Goal: Check status: Check status

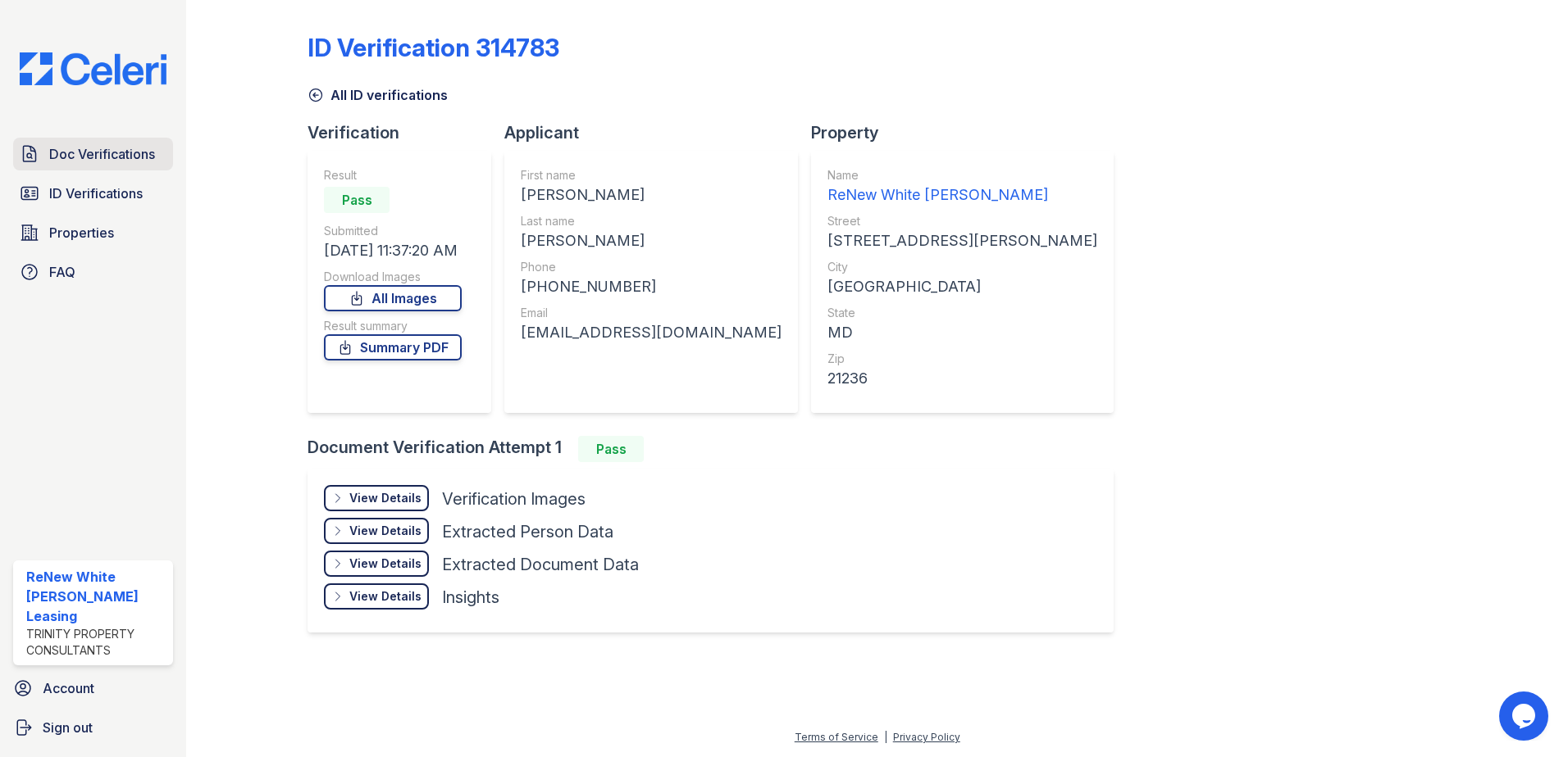
click at [76, 140] on link "Doc Verifications" at bounding box center [92, 154] width 160 height 33
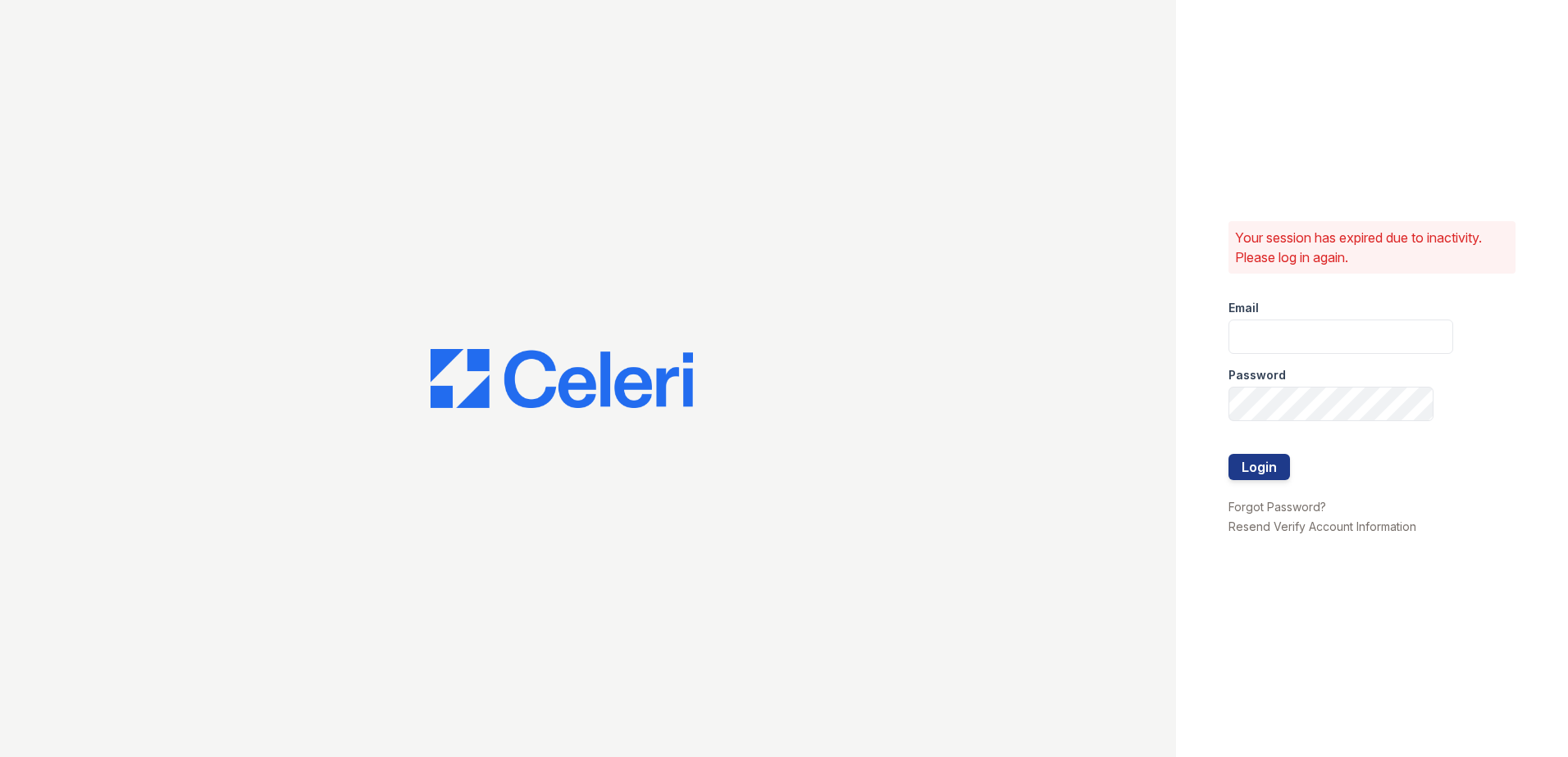
type input "renewwhitemarsh@trinity-pm.com"
click at [1259, 467] on button "Login" at bounding box center [1259, 467] width 61 height 26
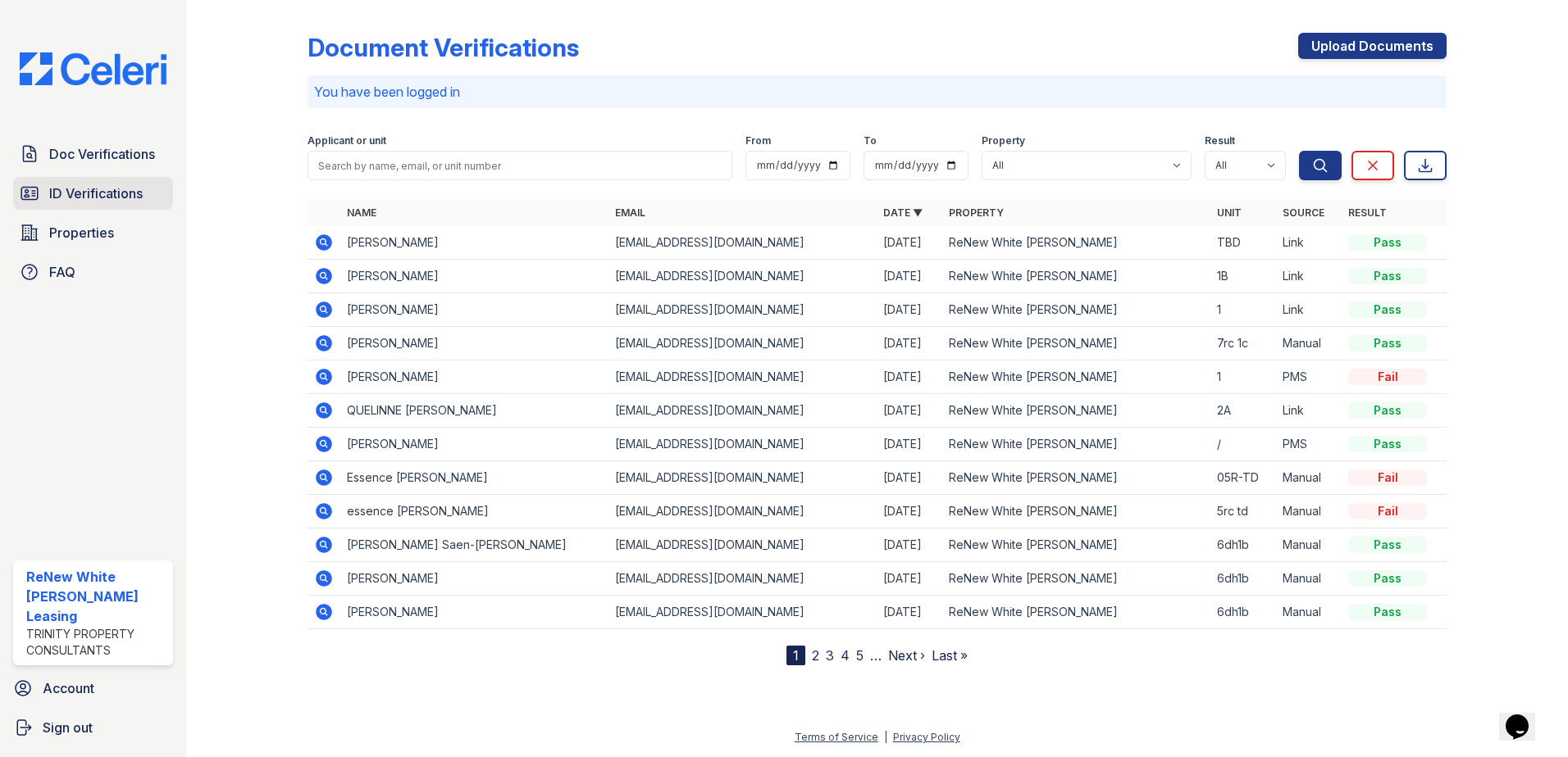
click at [95, 193] on span "ID Verifications" at bounding box center [95, 193] width 93 height 20
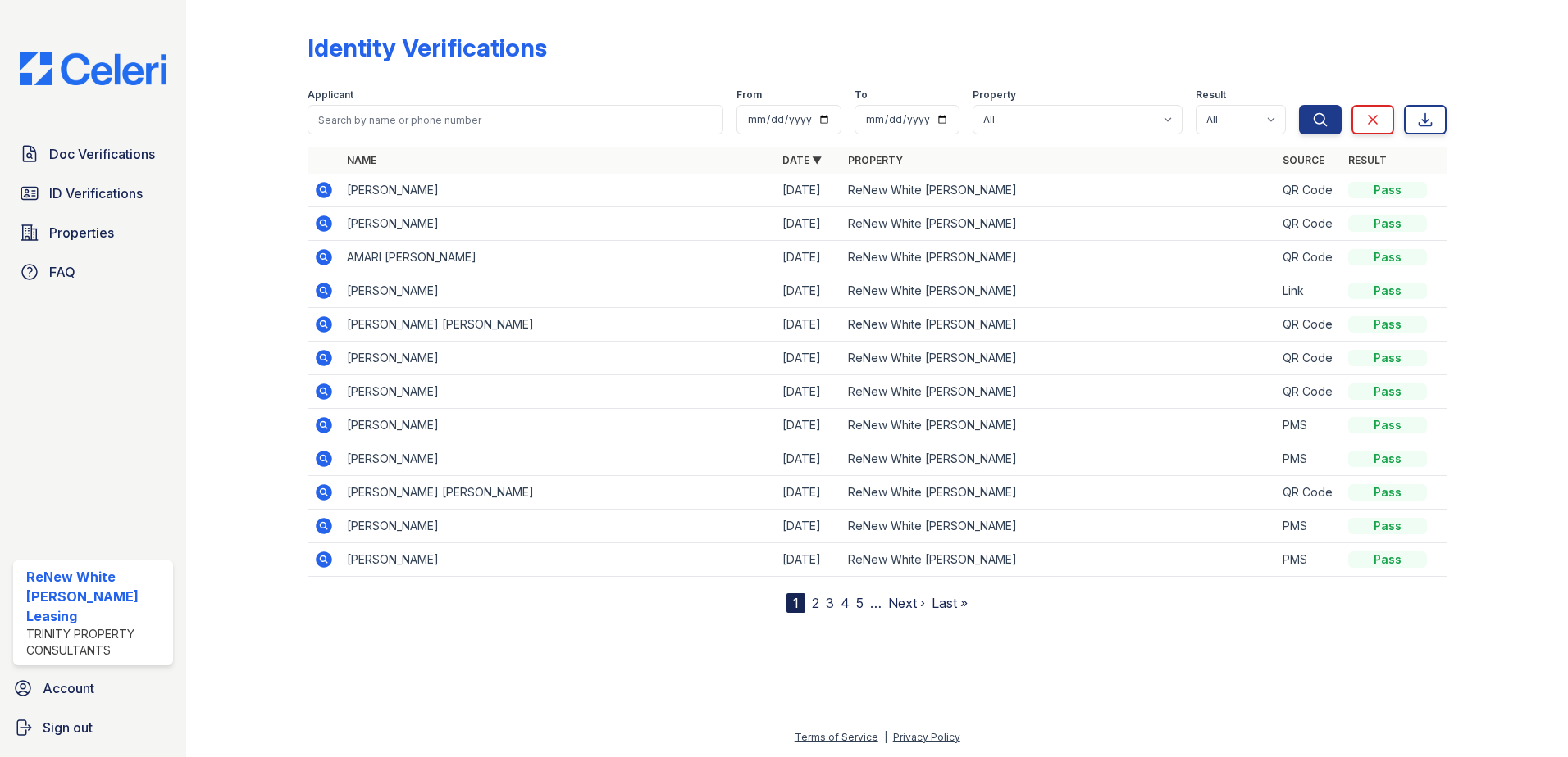
click at [313, 184] on td at bounding box center [324, 190] width 33 height 34
click at [321, 191] on icon at bounding box center [324, 190] width 20 height 20
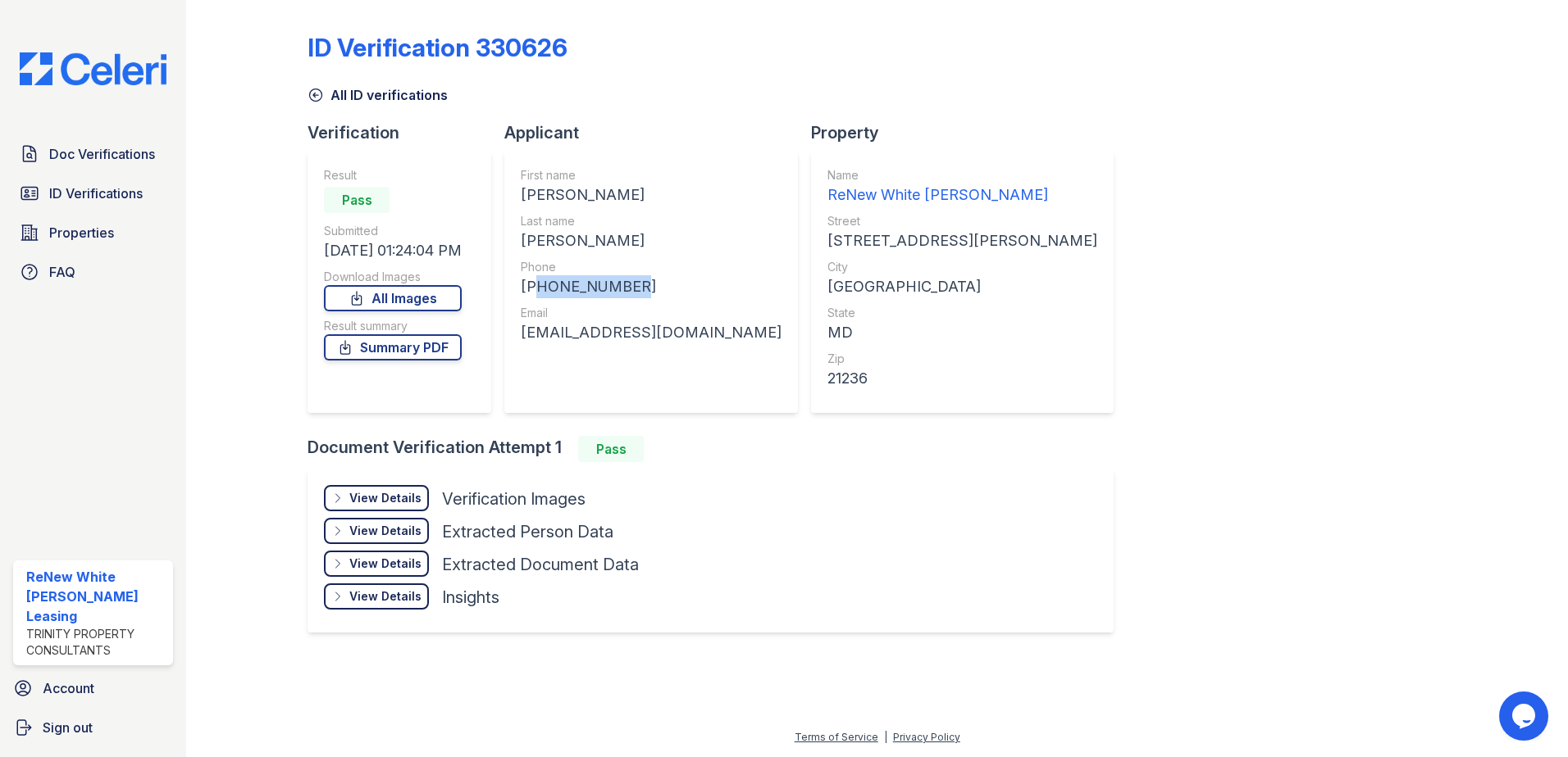
drag, startPoint x: 640, startPoint y: 284, endPoint x: 536, endPoint y: 283, distance: 104.0
click at [536, 283] on div "+14436783085" at bounding box center [651, 287] width 261 height 23
drag, startPoint x: 538, startPoint y: 283, endPoint x: 558, endPoint y: 292, distance: 21.9
drag, startPoint x: 558, startPoint y: 292, endPoint x: 579, endPoint y: 259, distance: 39.1
click at [579, 259] on div "Phone" at bounding box center [651, 267] width 261 height 17
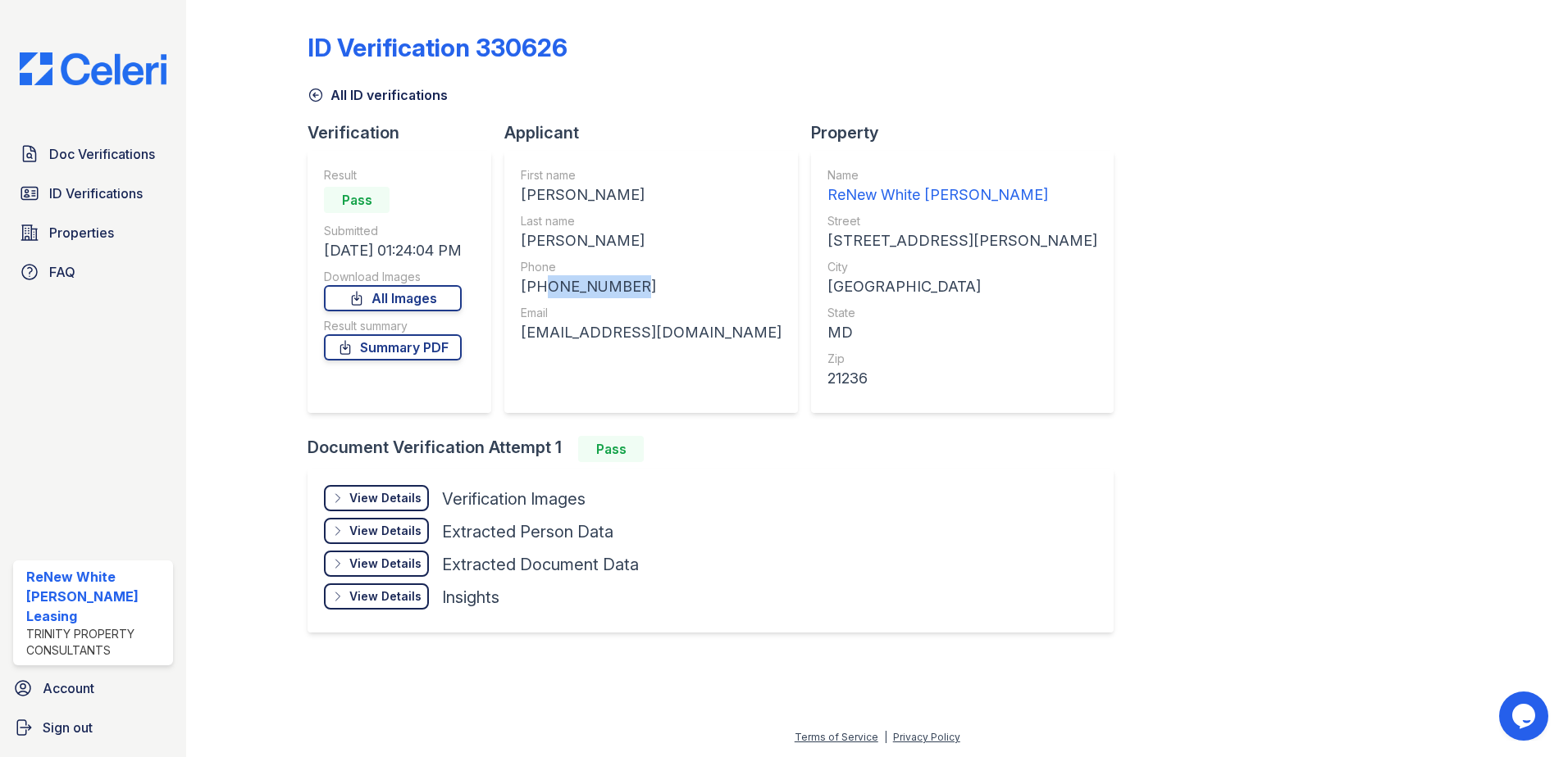
drag, startPoint x: 638, startPoint y: 290, endPoint x: 542, endPoint y: 287, distance: 96.0
click at [542, 287] on div "+14436783085" at bounding box center [651, 287] width 261 height 23
drag, startPoint x: 542, startPoint y: 287, endPoint x: 551, endPoint y: 292, distance: 10.3
copy div "4436783085"
click at [827, 263] on div "City" at bounding box center [962, 267] width 270 height 17
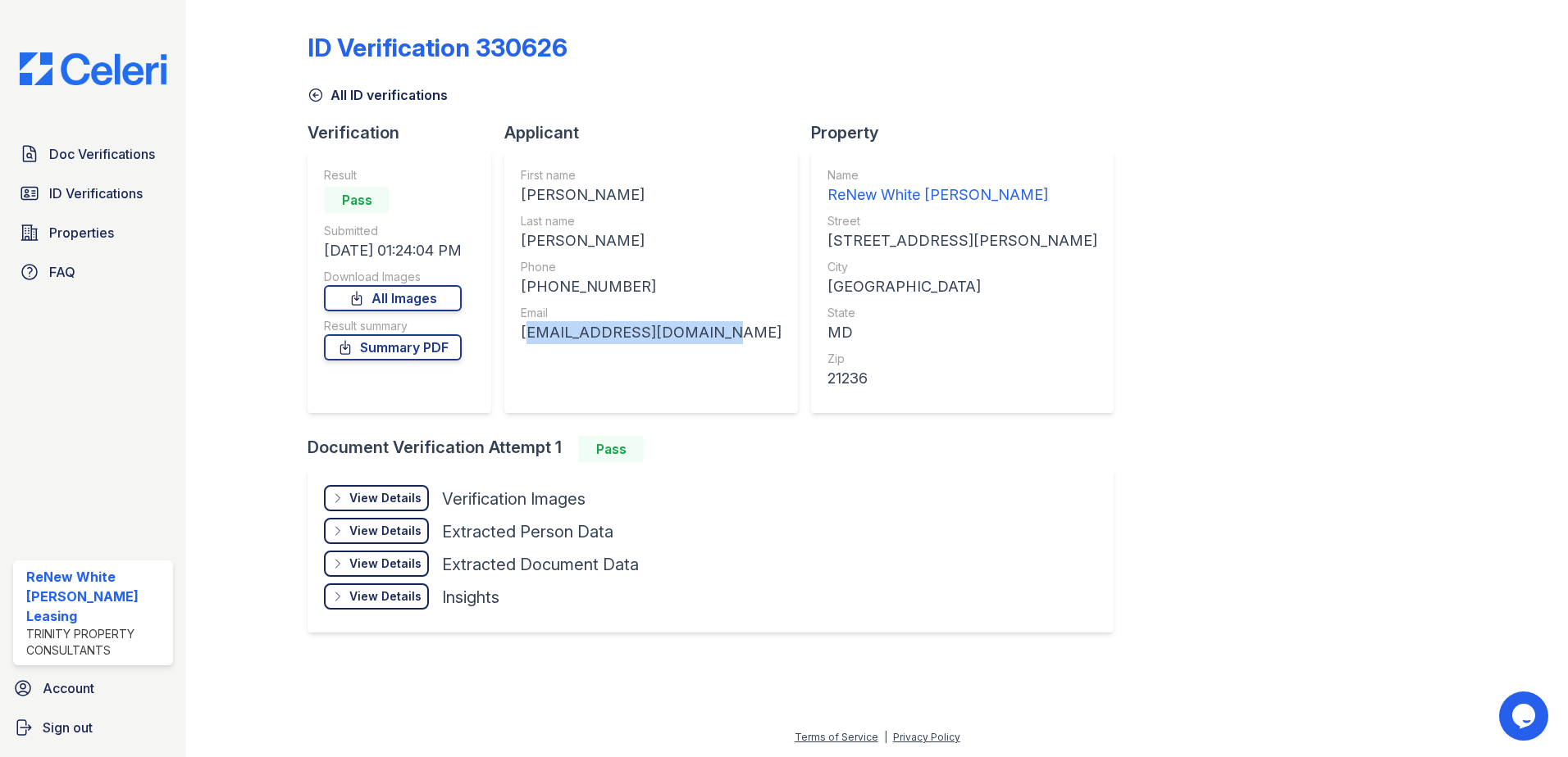
drag, startPoint x: 706, startPoint y: 334, endPoint x: 528, endPoint y: 331, distance: 178.0
click at [528, 331] on div "mattlentz2016@gmail.com" at bounding box center [651, 332] width 261 height 23
drag, startPoint x: 528, startPoint y: 331, endPoint x: 550, endPoint y: 337, distance: 22.8
copy div "mattlentz2016@gmail.com"
click at [129, 201] on span "ID Verifications" at bounding box center [95, 193] width 93 height 20
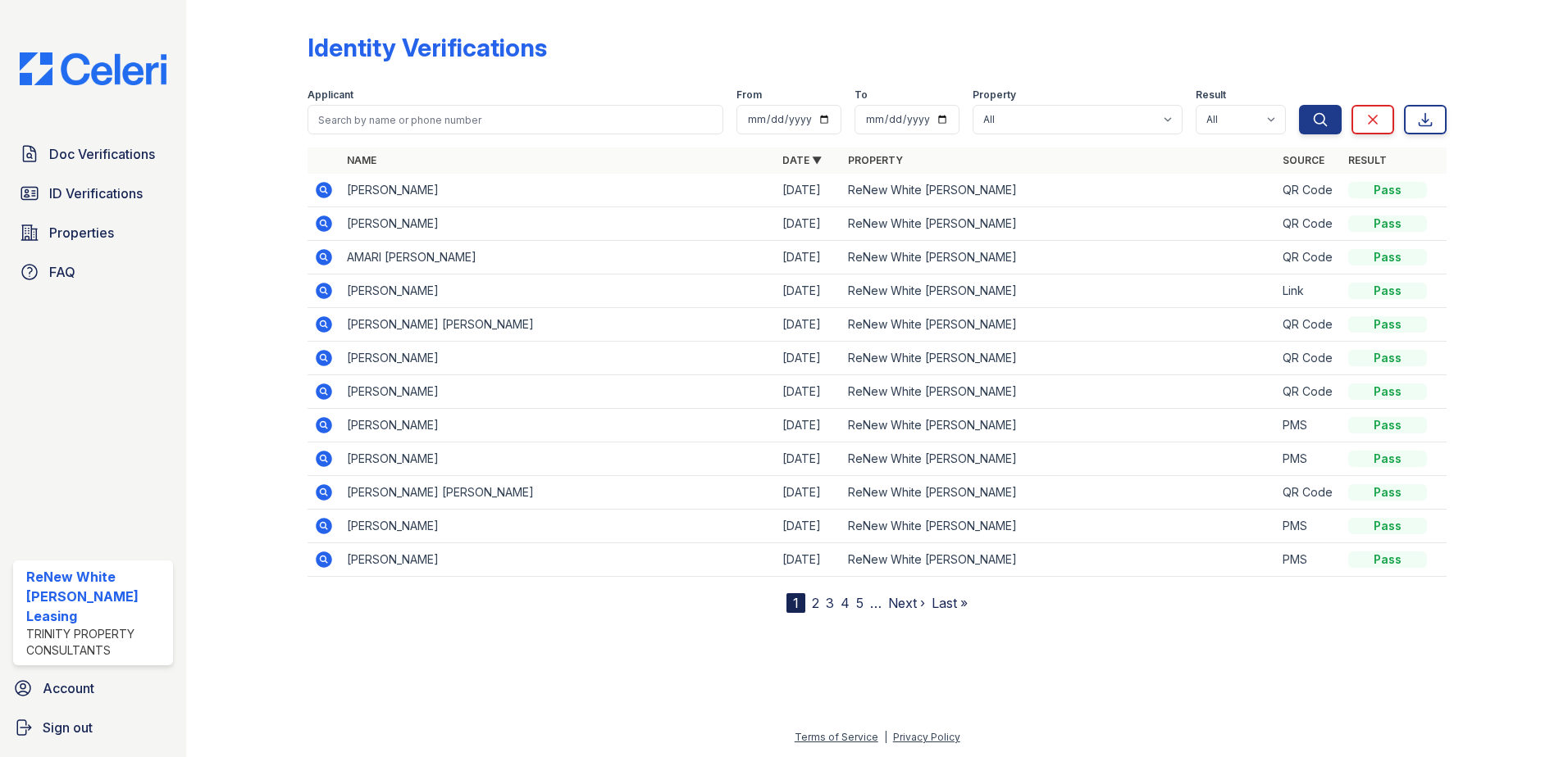
click at [326, 188] on icon at bounding box center [324, 190] width 20 height 20
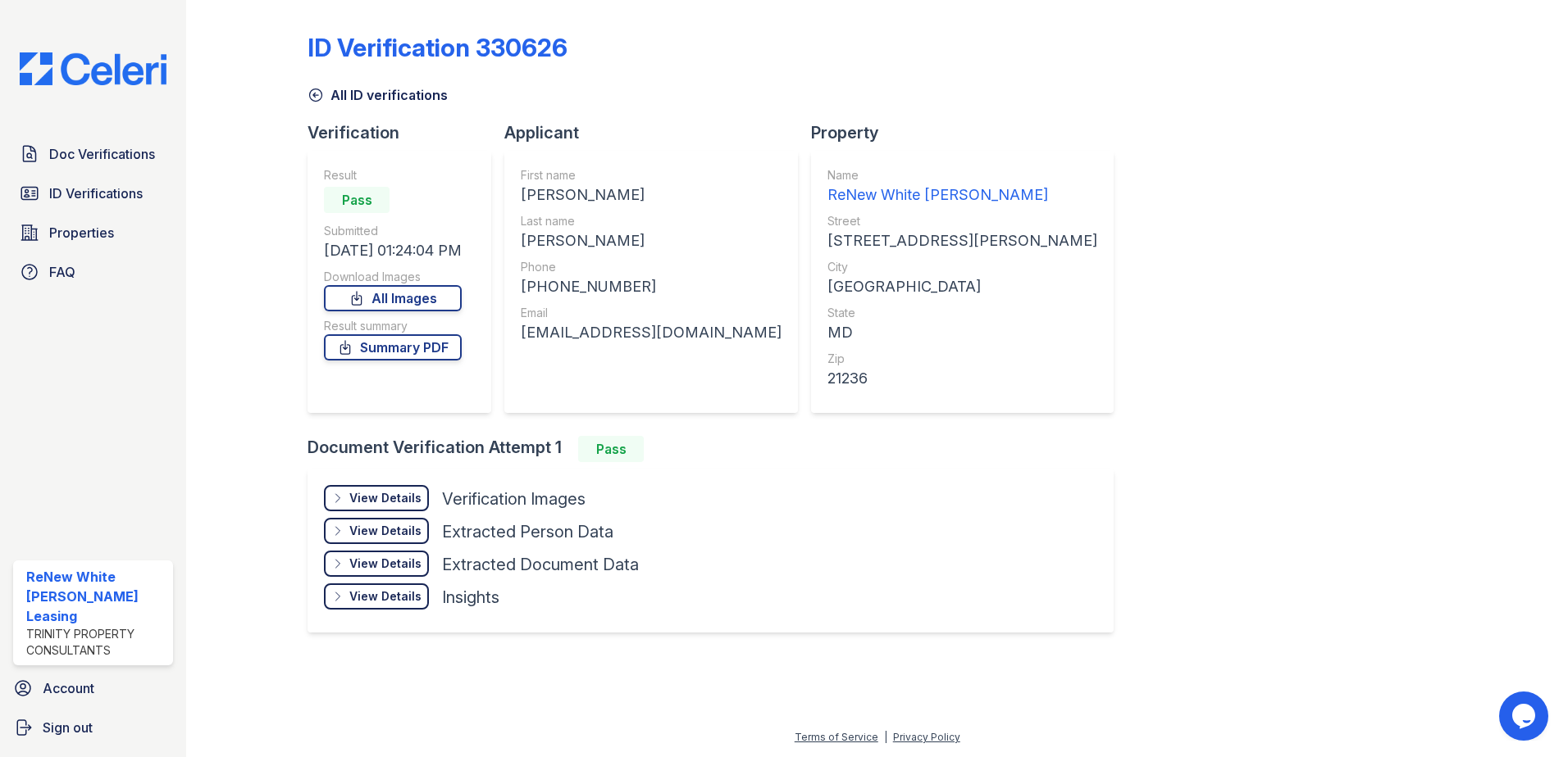
click at [369, 495] on div "View Details" at bounding box center [385, 498] width 72 height 17
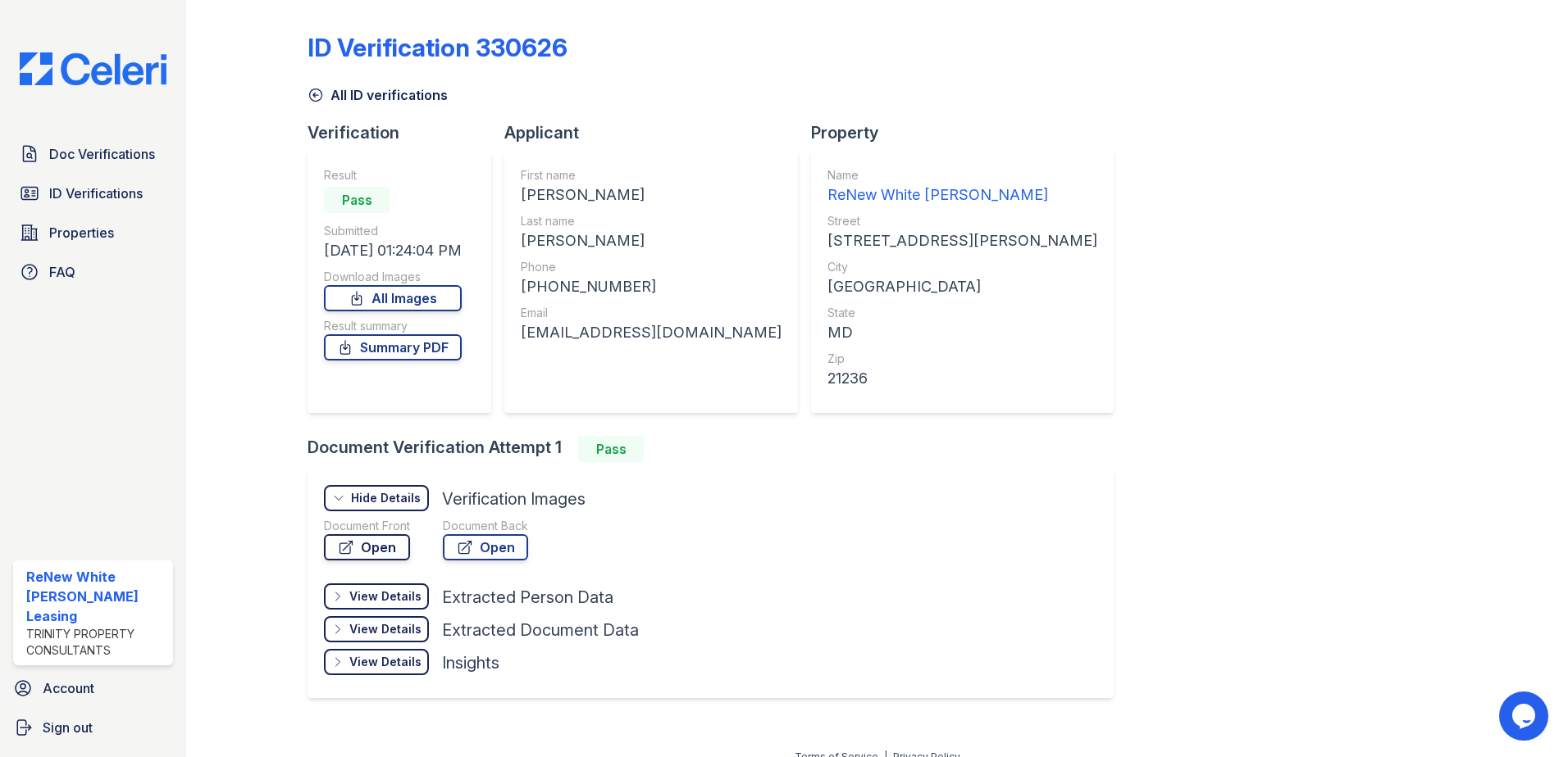
click at [380, 538] on link "Open" at bounding box center [366, 548] width 86 height 26
